Goal: Communication & Community: Answer question/provide support

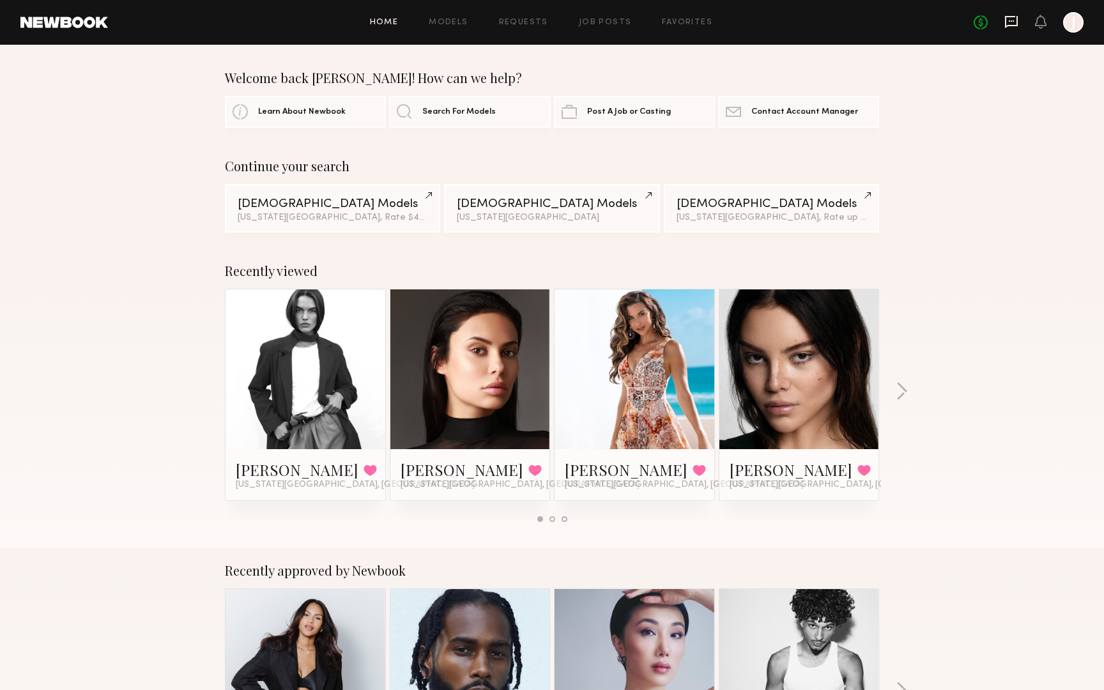
click at [1010, 25] on icon at bounding box center [1011, 22] width 13 height 12
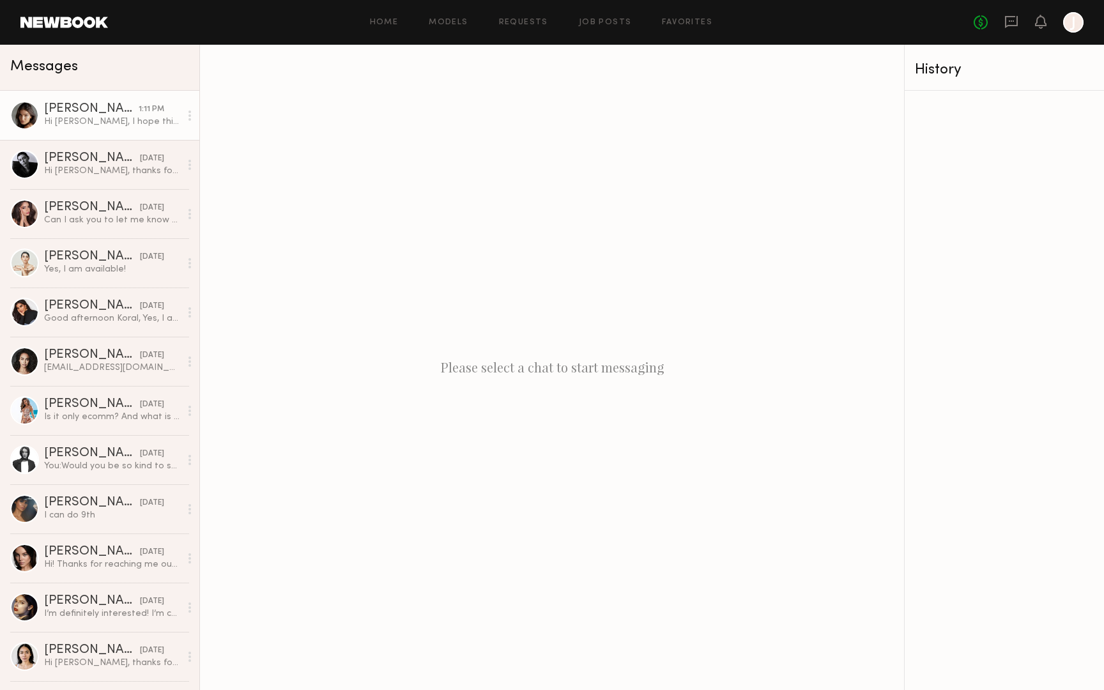
click at [125, 137] on link "Alexis L. 1:11 PM Hi Koral, I hope this finds you well, and I just wanted to to…" at bounding box center [99, 115] width 199 height 49
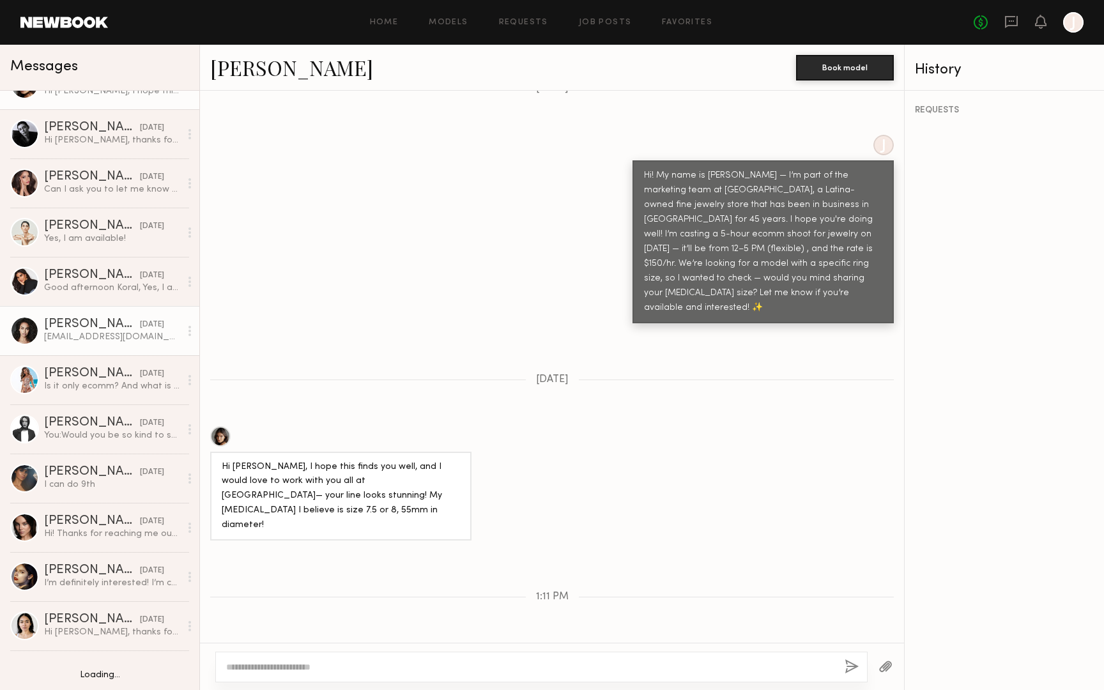
scroll to position [31, 0]
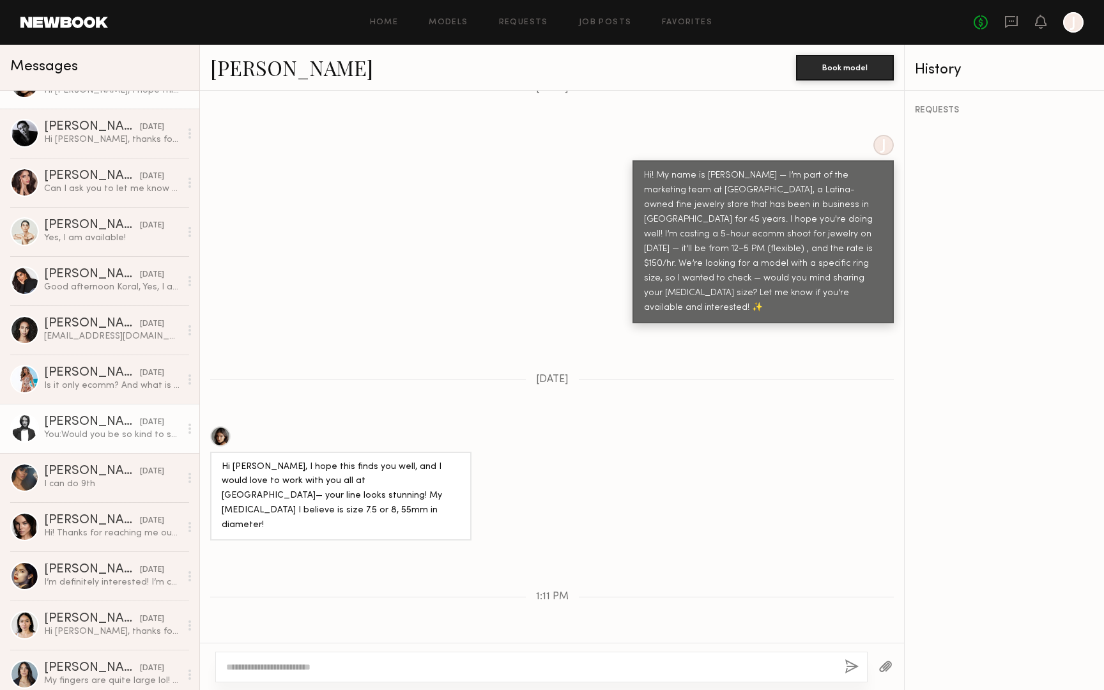
click at [80, 409] on link "Delaney P. yesterday You: Would you be so kind to send me an email at koral@gre…" at bounding box center [99, 428] width 199 height 49
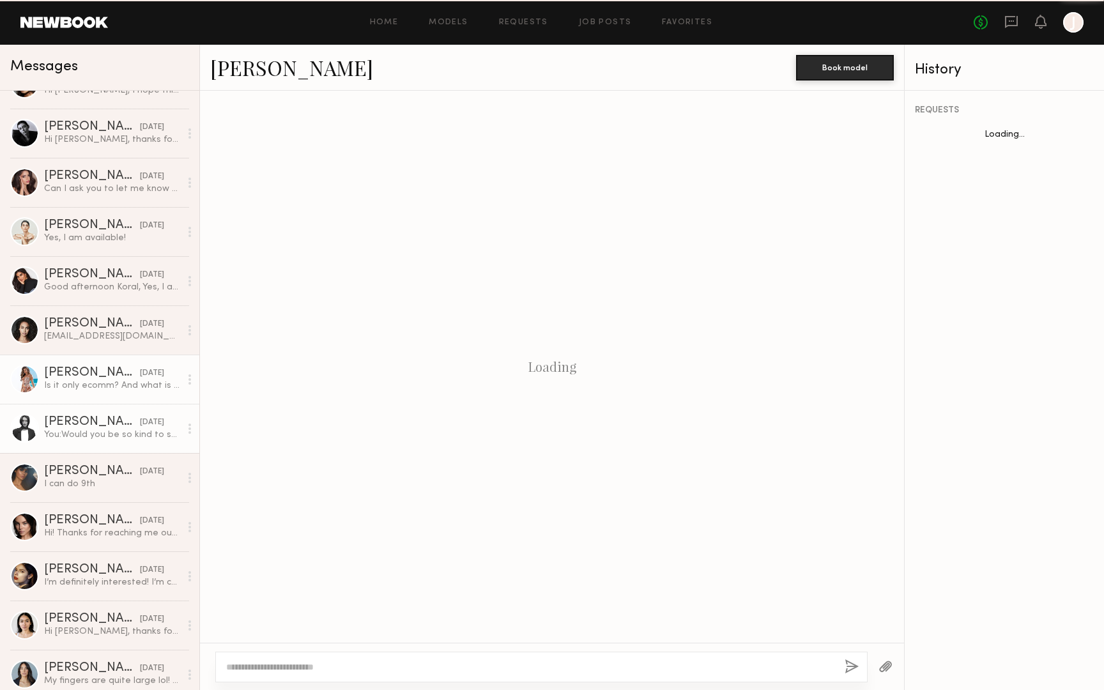
scroll to position [558, 0]
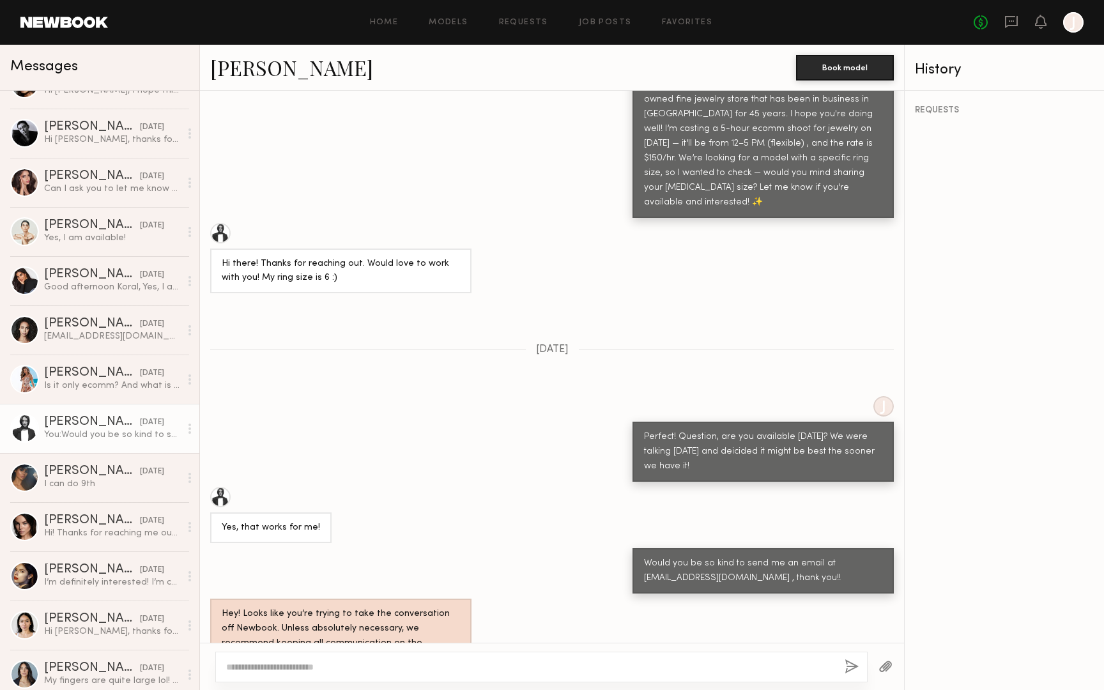
click at [268, 67] on link "Delaney P." at bounding box center [291, 67] width 163 height 27
click at [121, 189] on div "Can I ask you to let me know the proper way to measure because honestly I think…" at bounding box center [112, 189] width 136 height 12
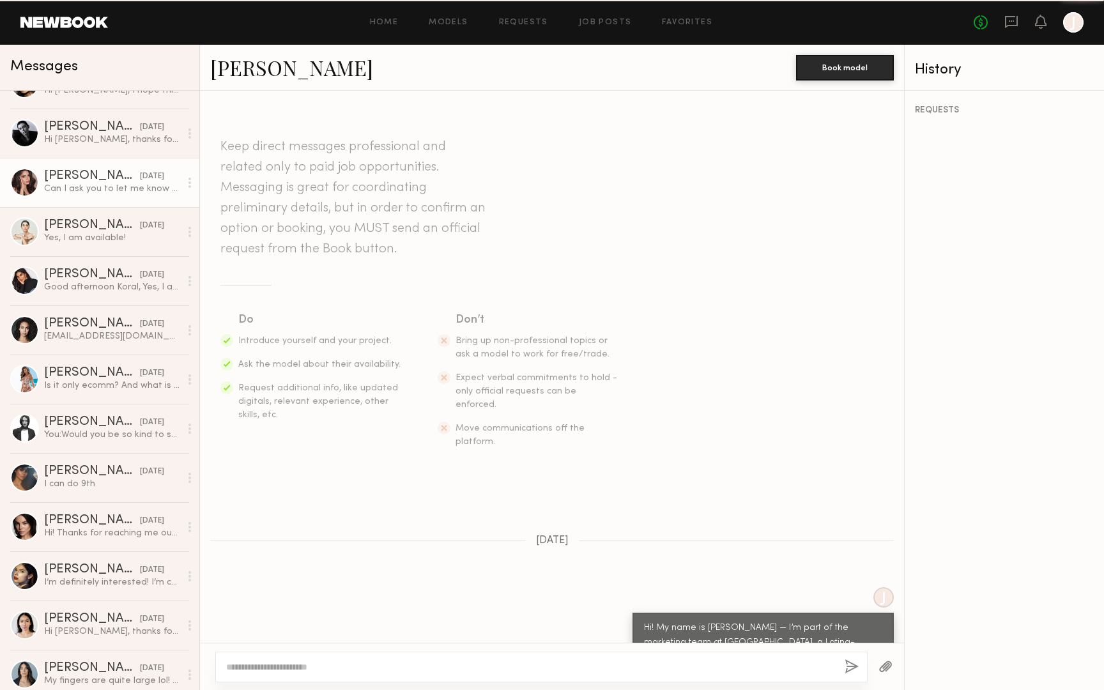
scroll to position [416, 0]
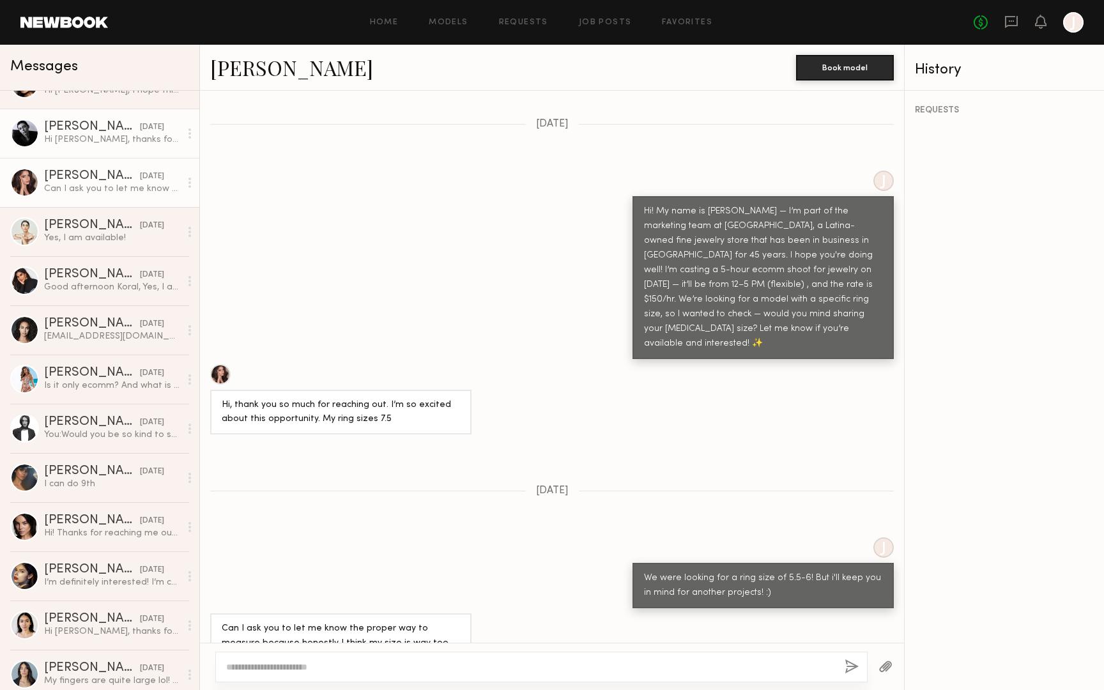
click at [115, 114] on link "Lainy T. yesterday Hi Koral, thanks for reaching out! Definitely interested, th…" at bounding box center [99, 133] width 199 height 49
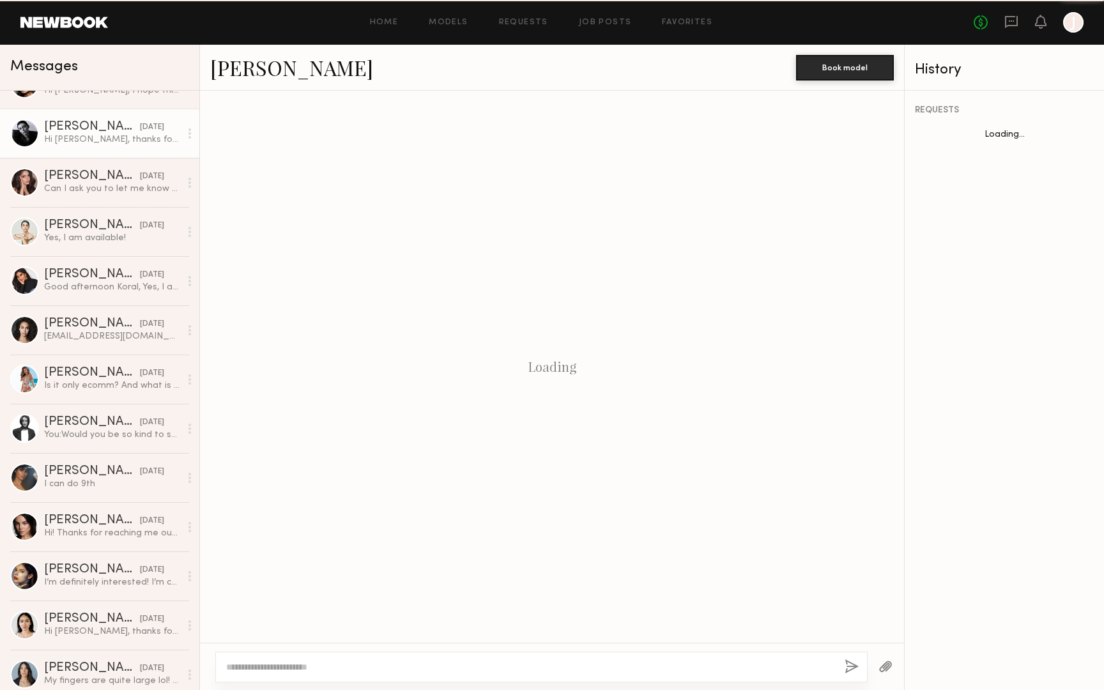
scroll to position [294, 0]
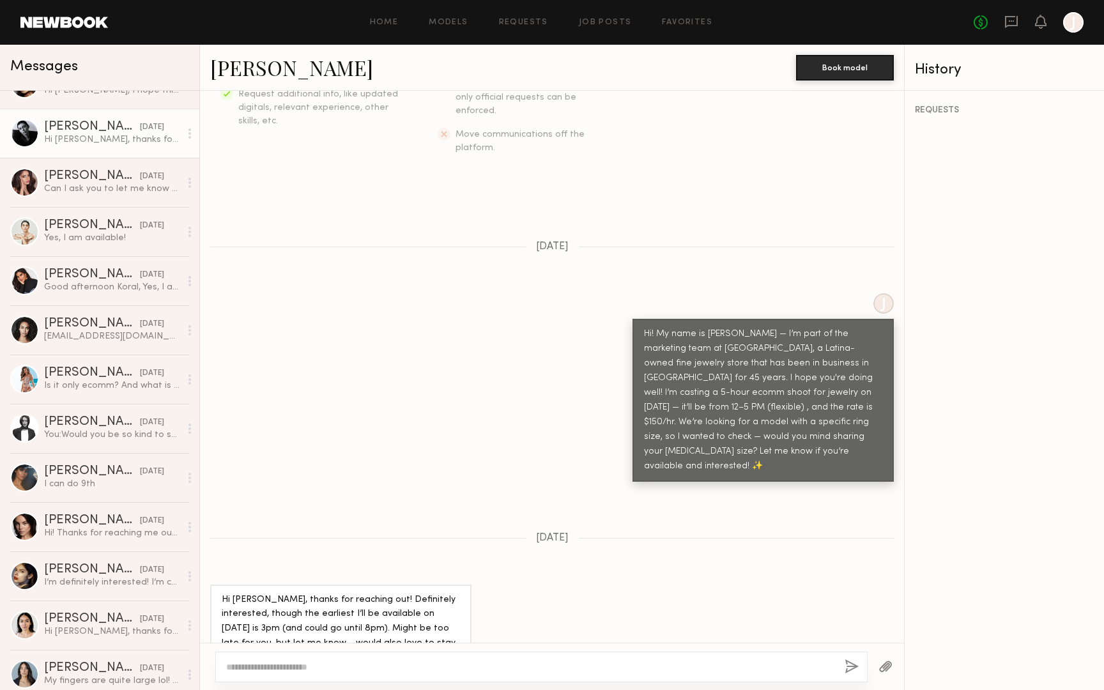
click at [267, 70] on link "Lainy T." at bounding box center [291, 67] width 163 height 27
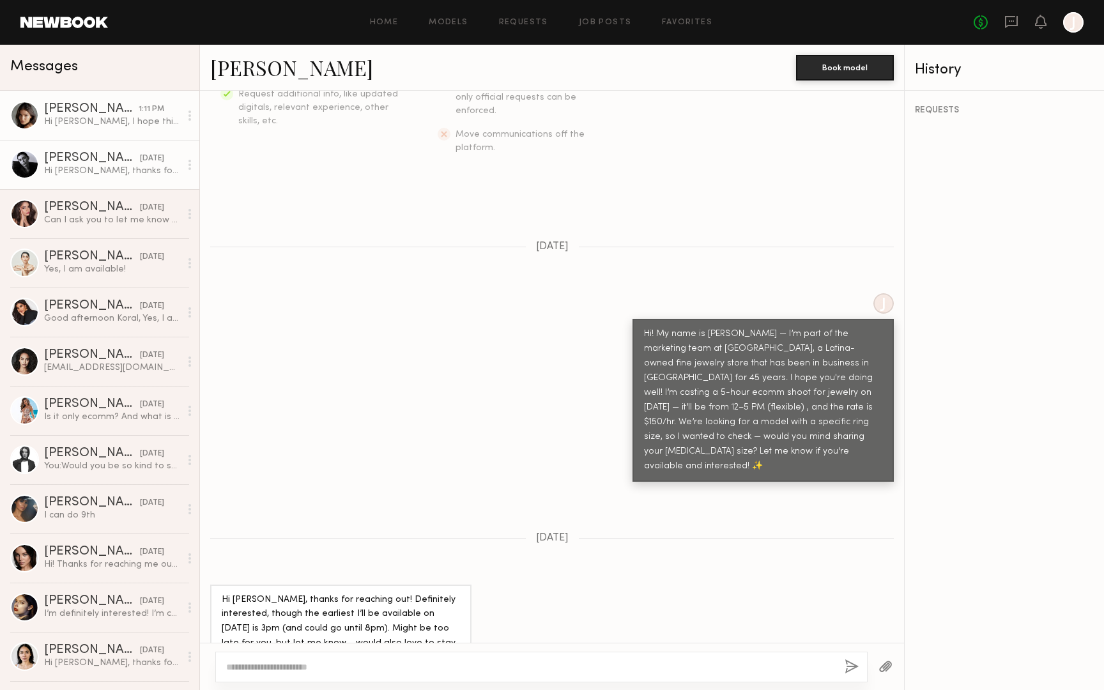
click at [117, 127] on div "Hi Koral, I hope this finds you well, and I just wanted to touch base with you …" at bounding box center [112, 122] width 136 height 12
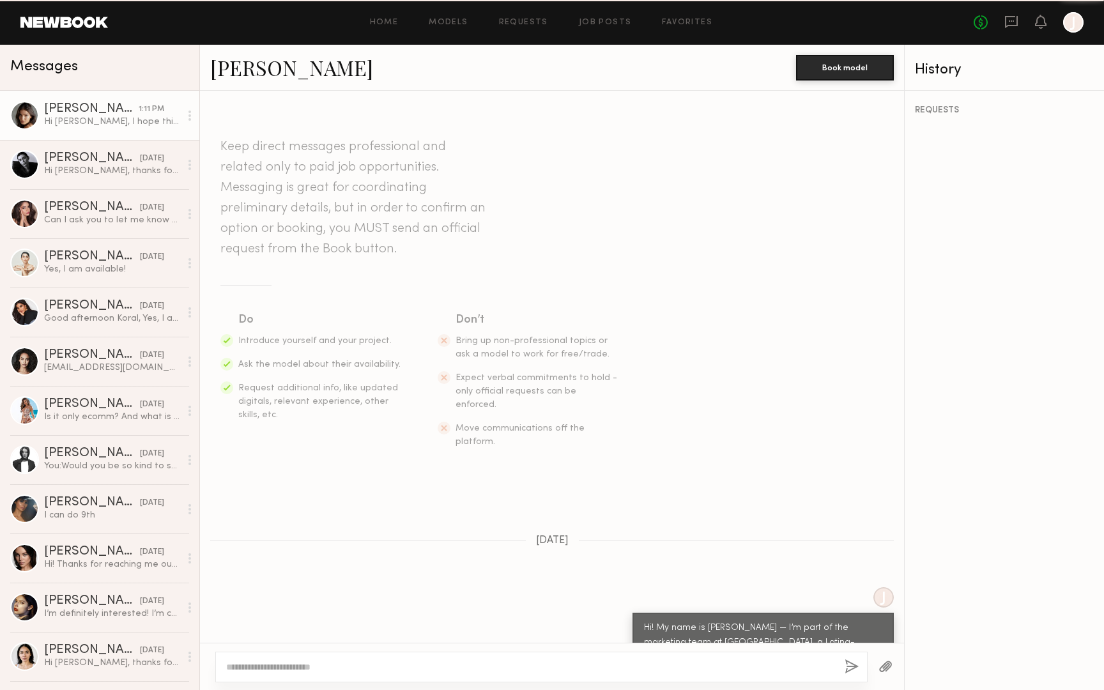
scroll to position [452, 0]
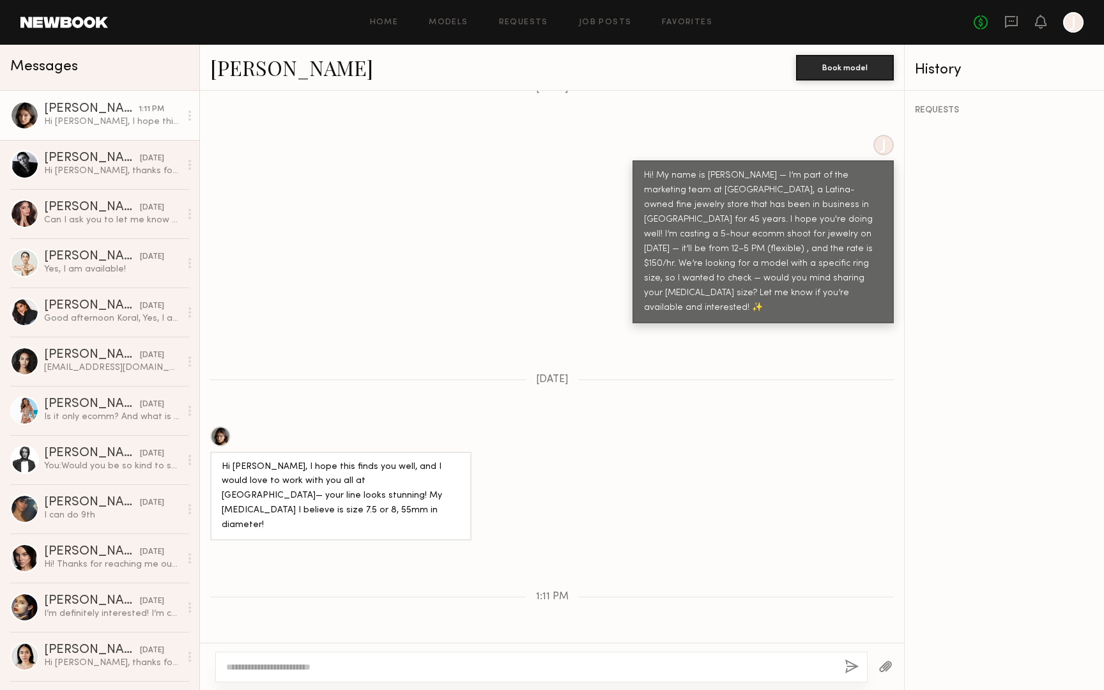
click at [261, 72] on link "Alexis L." at bounding box center [291, 67] width 163 height 27
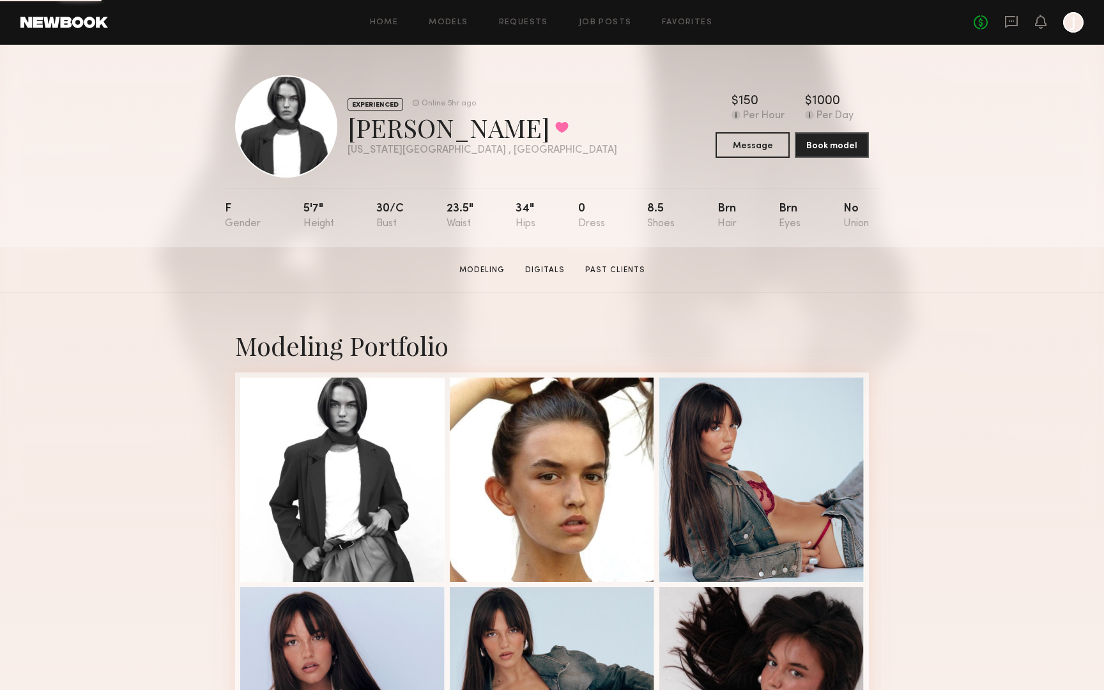
click at [276, 148] on div at bounding box center [286, 126] width 102 height 102
click at [362, 467] on div at bounding box center [342, 478] width 204 height 204
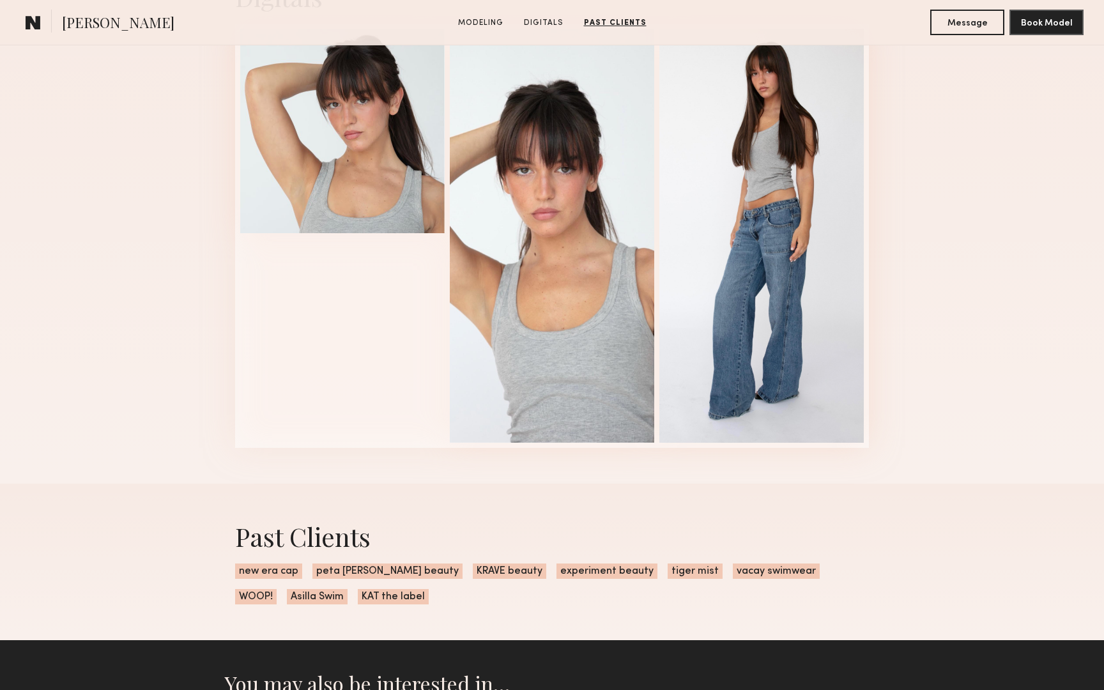
scroll to position [854, 0]
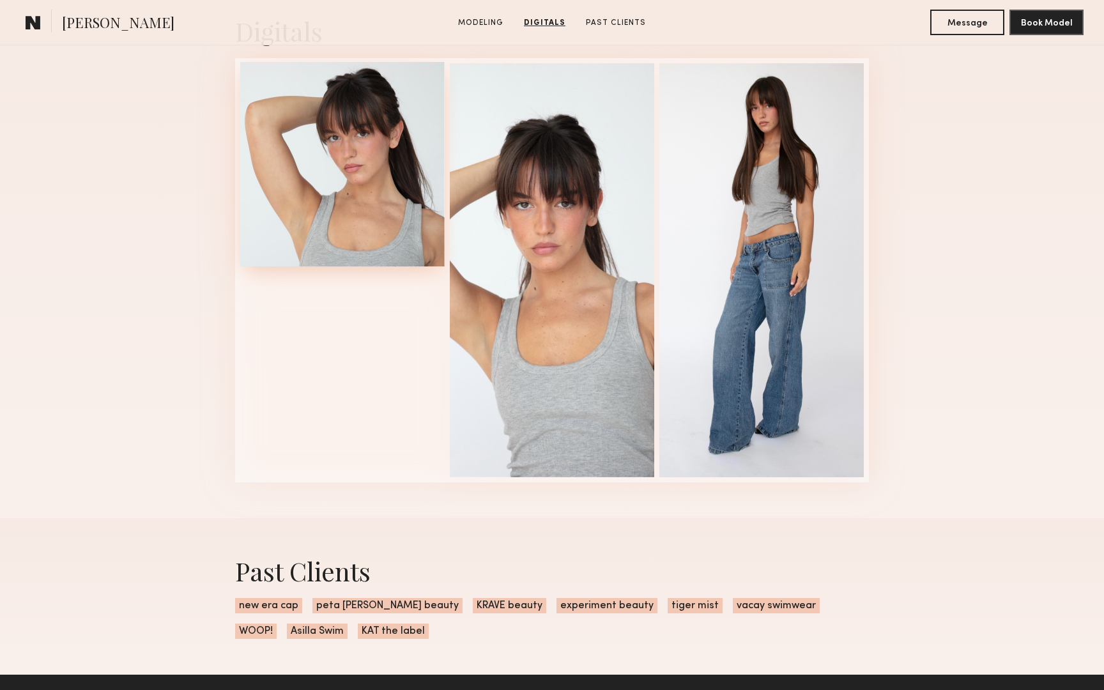
click at [414, 230] on div at bounding box center [342, 164] width 204 height 204
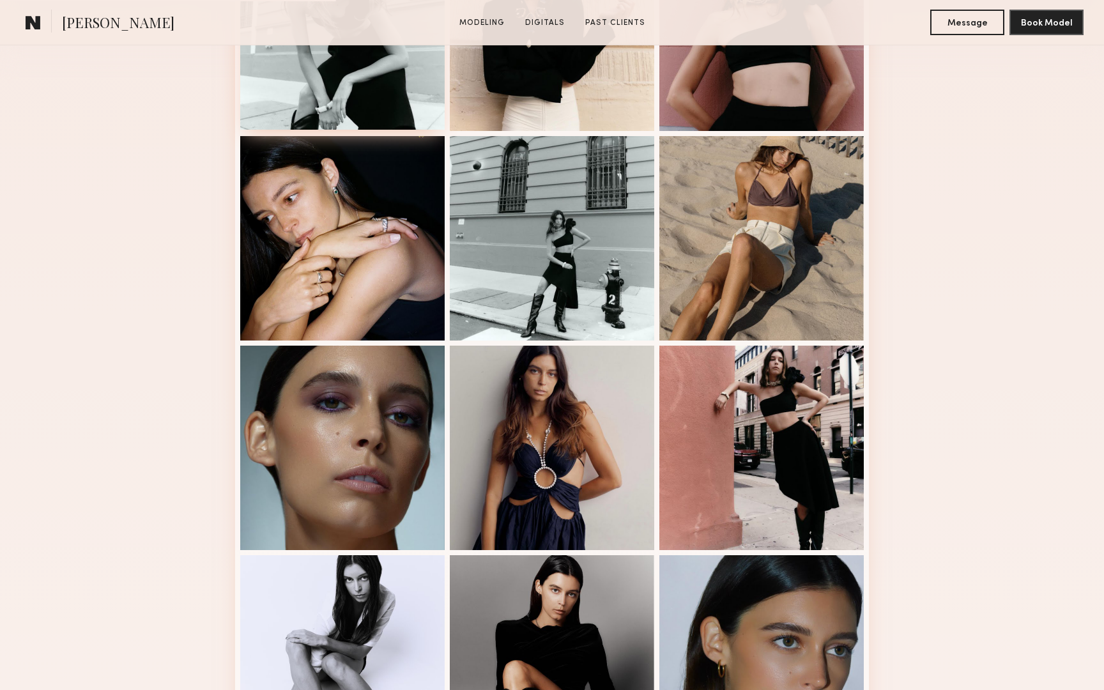
scroll to position [477, 0]
